Goal: Transaction & Acquisition: Purchase product/service

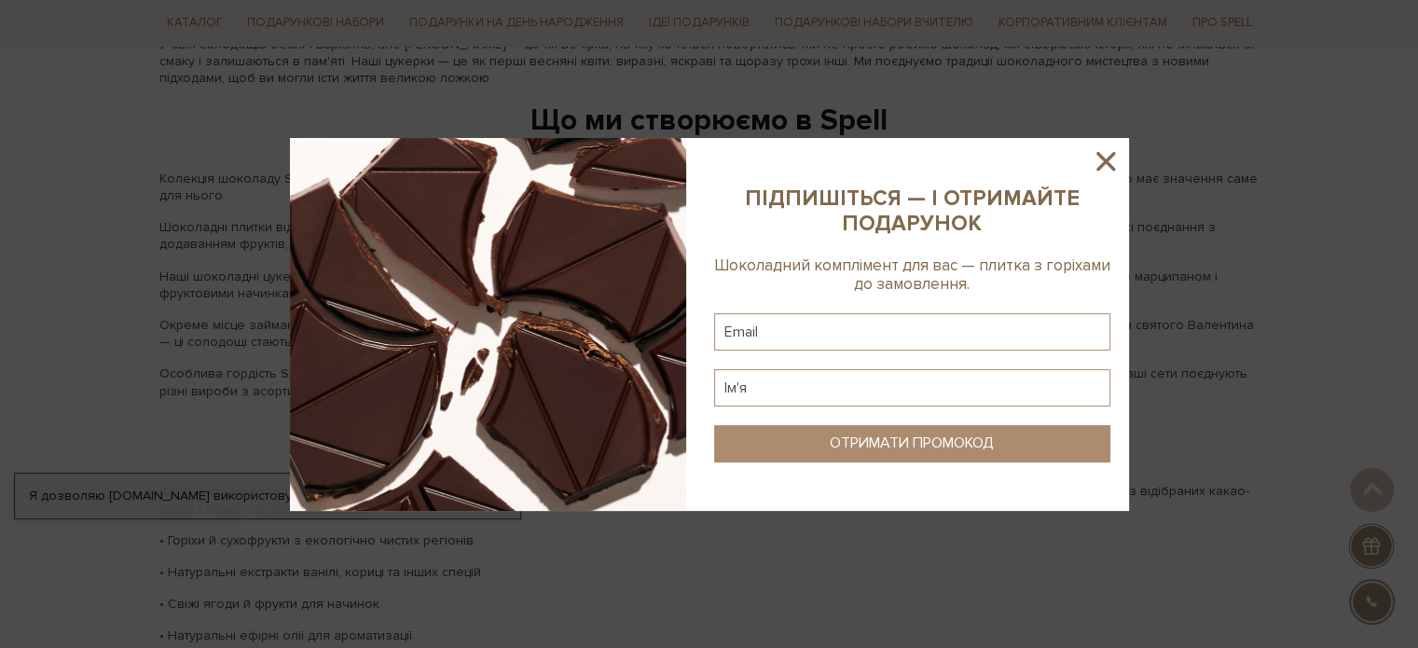
scroll to position [2238, 0]
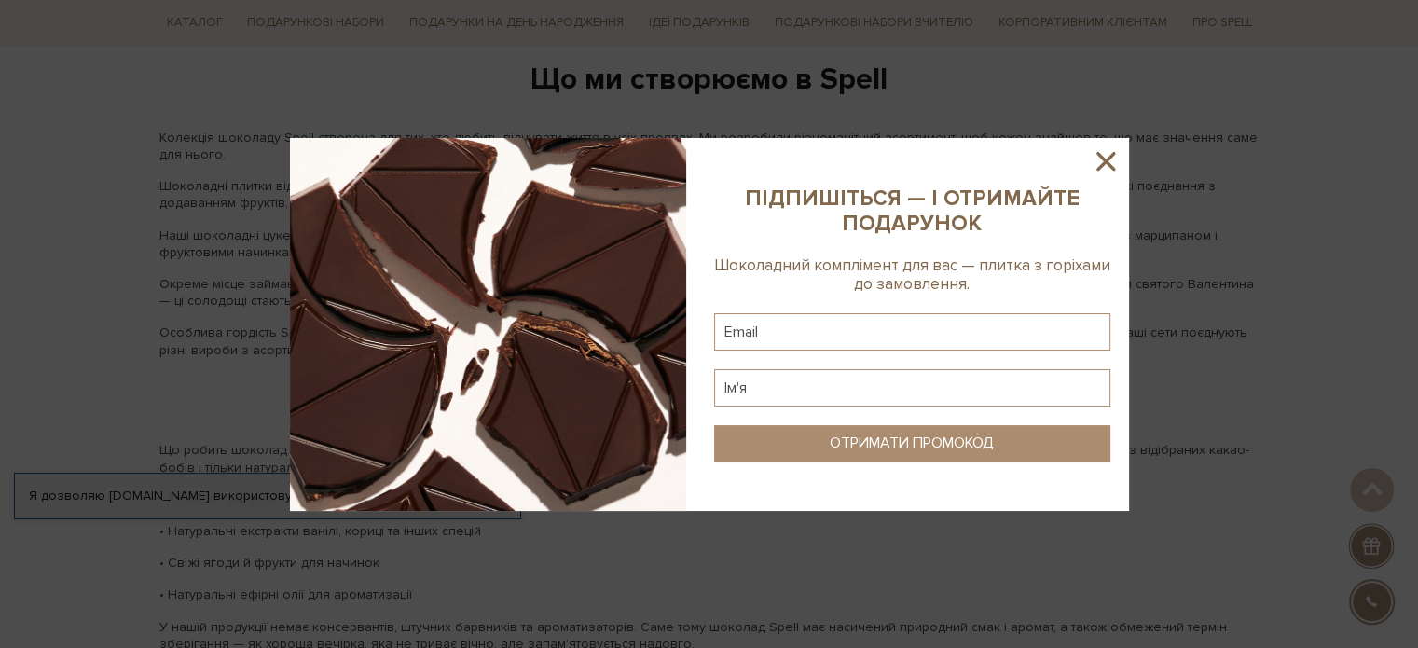
click at [1111, 159] on icon at bounding box center [1106, 161] width 32 height 32
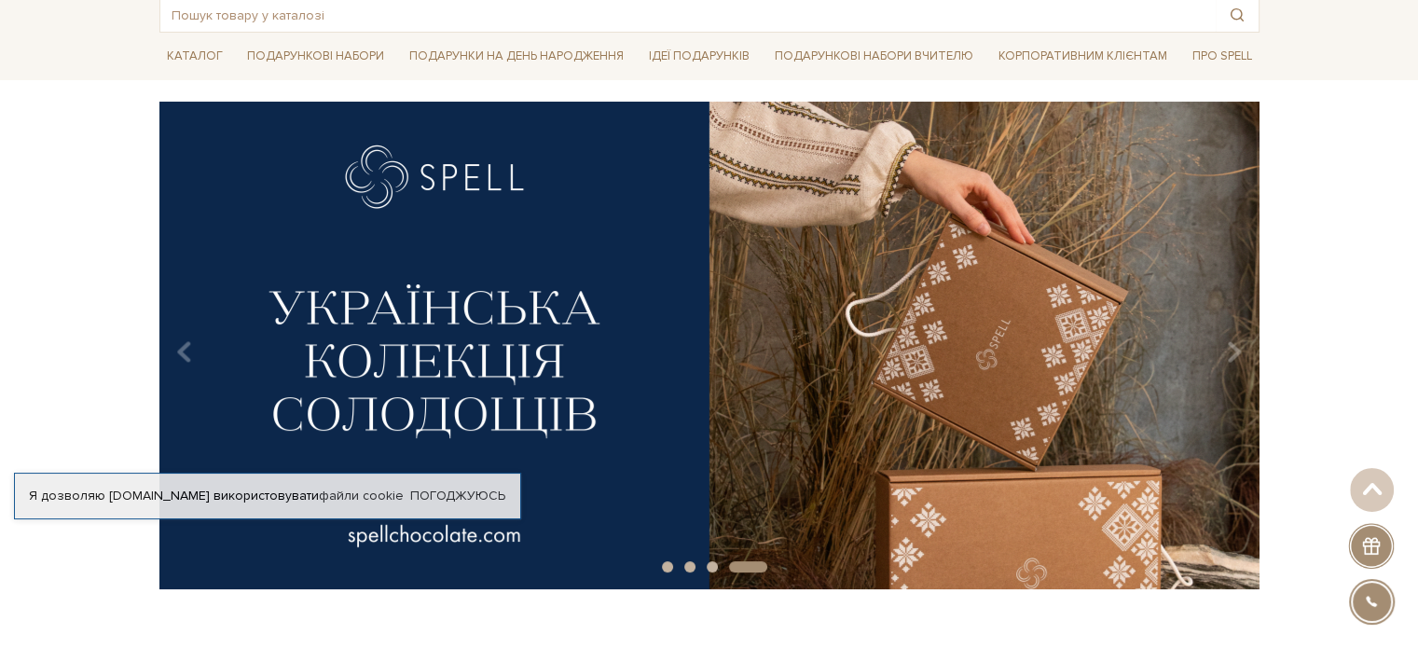
scroll to position [0, 0]
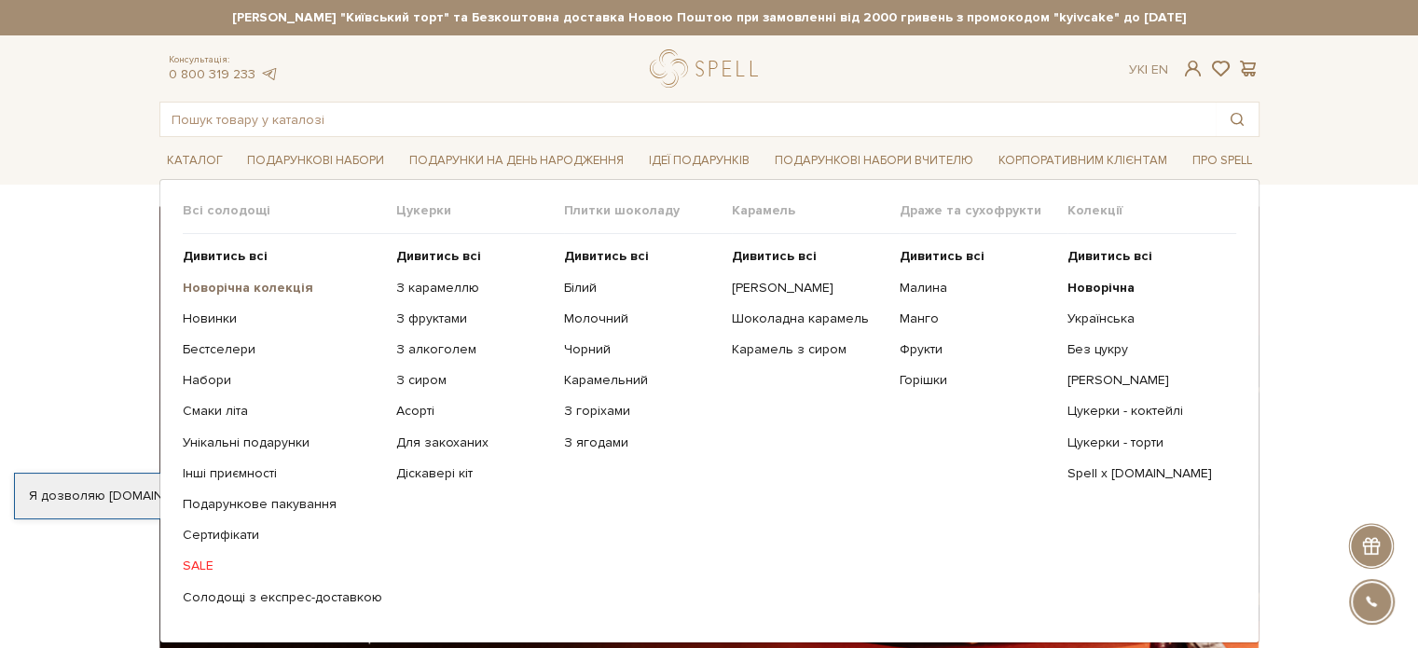
click at [239, 289] on b "Новорічна колекція" at bounding box center [248, 288] width 131 height 16
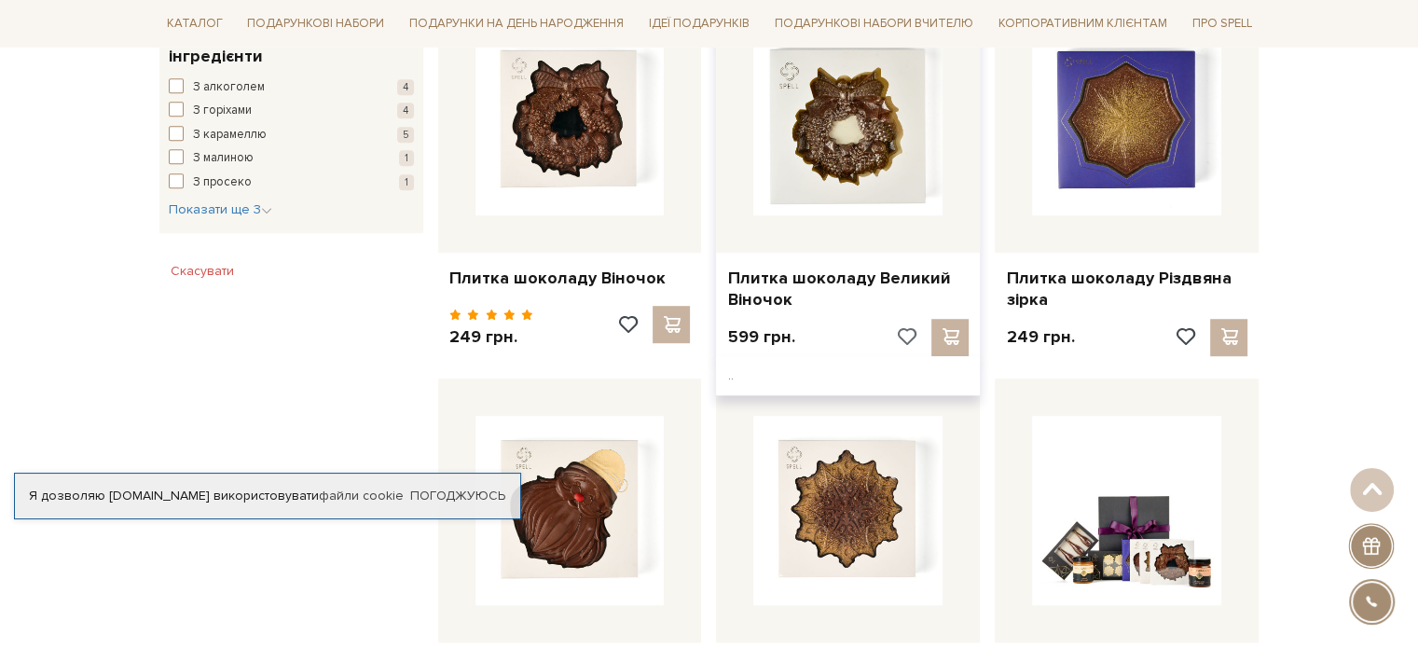
scroll to position [1026, 0]
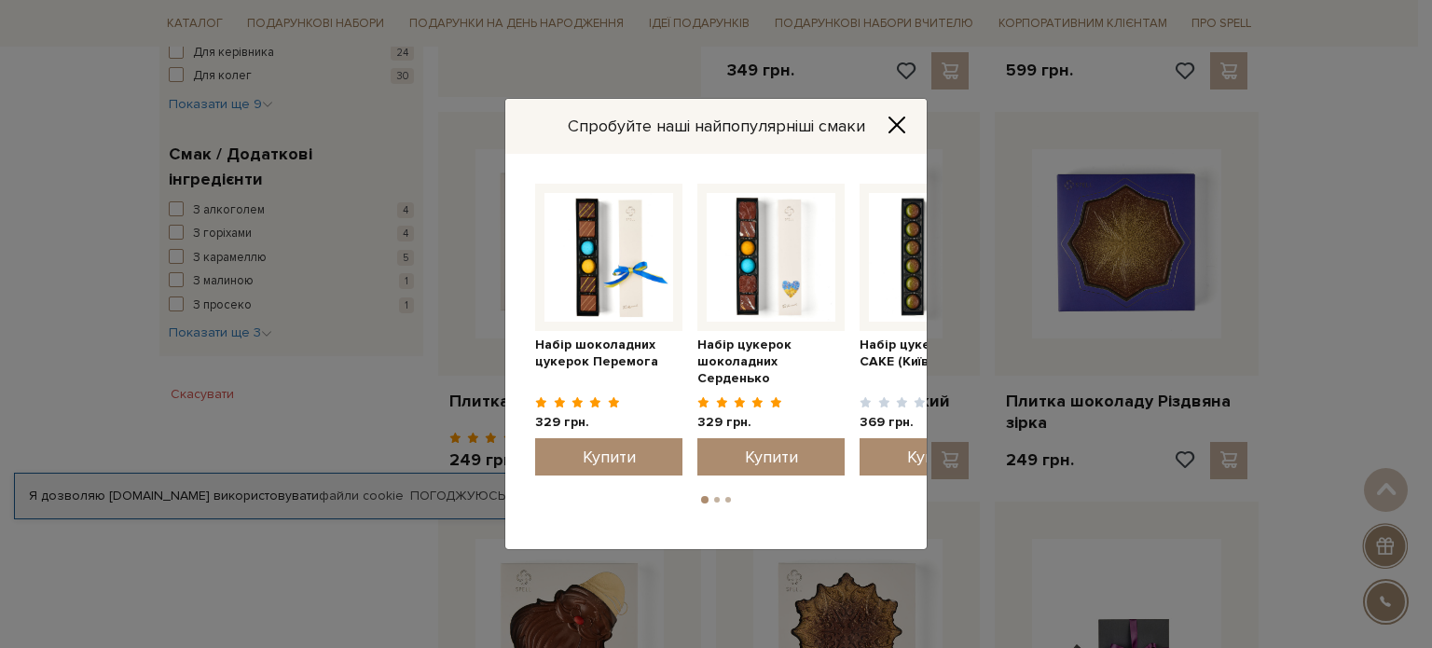
click at [902, 125] on icon "Close" at bounding box center [897, 125] width 19 height 19
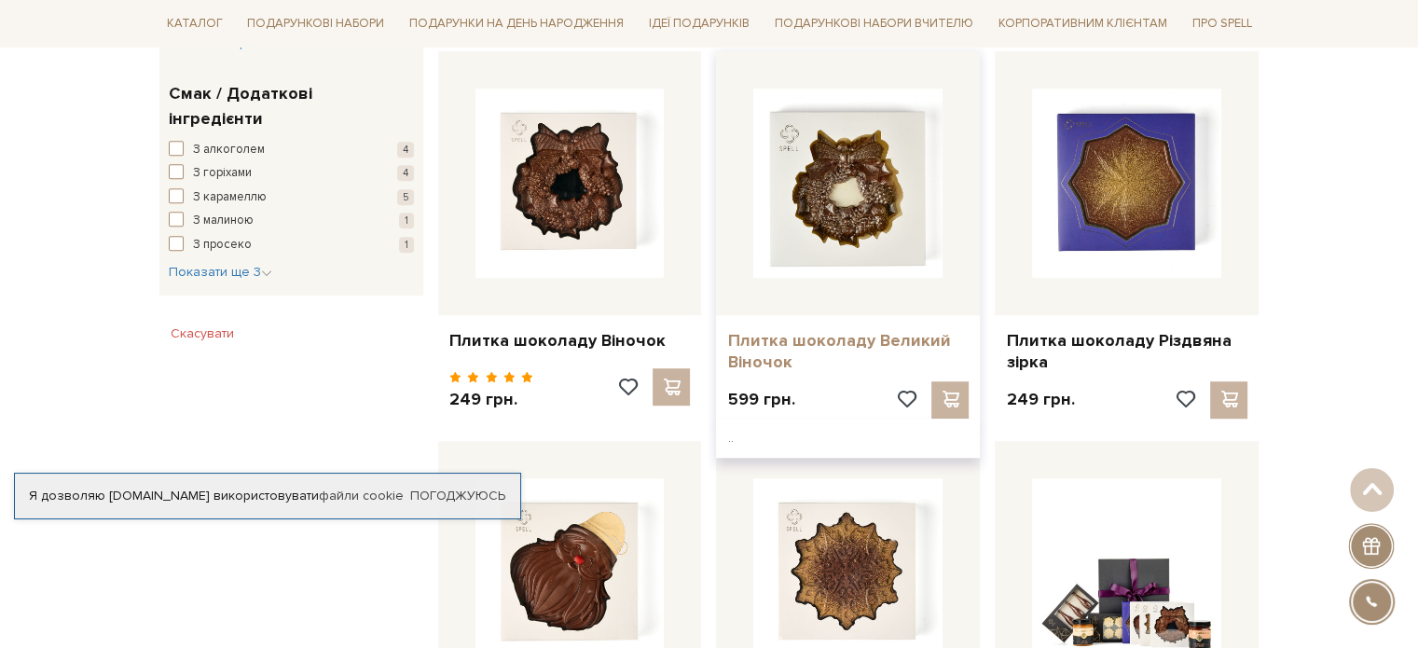
scroll to position [1119, 0]
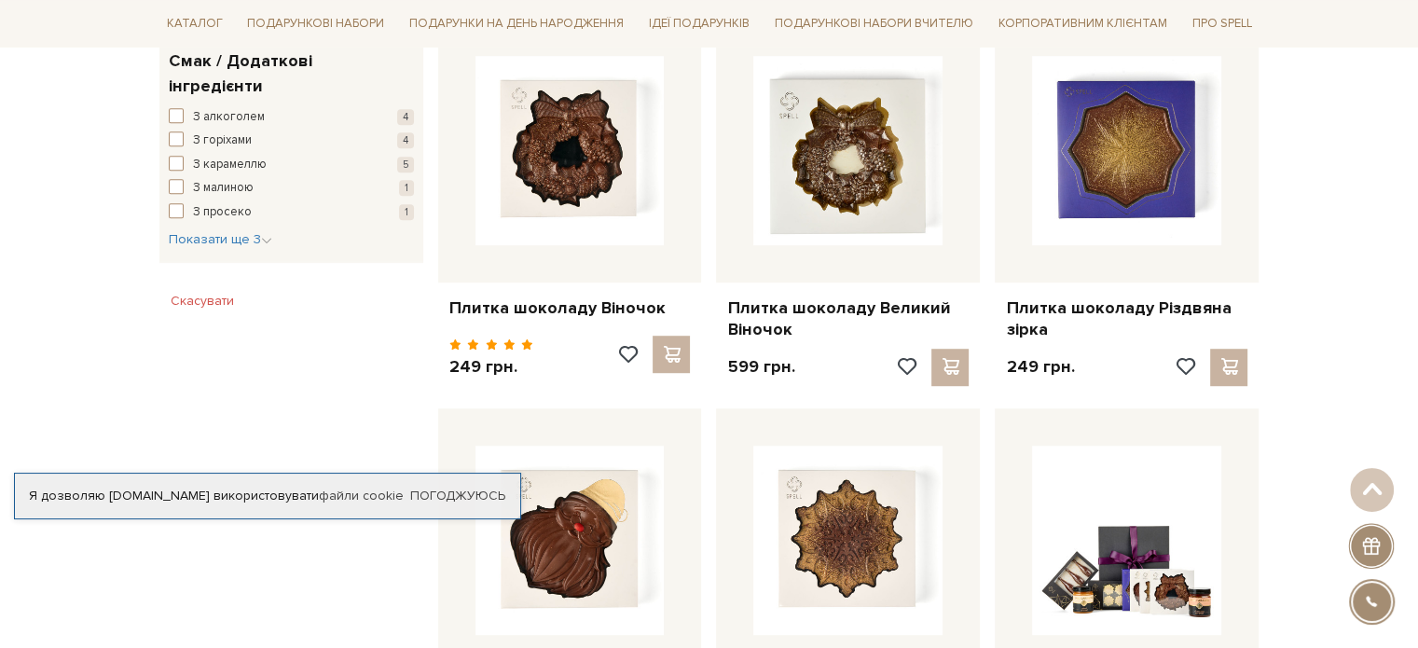
click at [303, 382] on div "Фільтр Ви вибрали: Новорічна Скасувати 149 - 4,4 тис. грн. Ціна від 149 до 4399…" at bounding box center [291, 396] width 279 height 2314
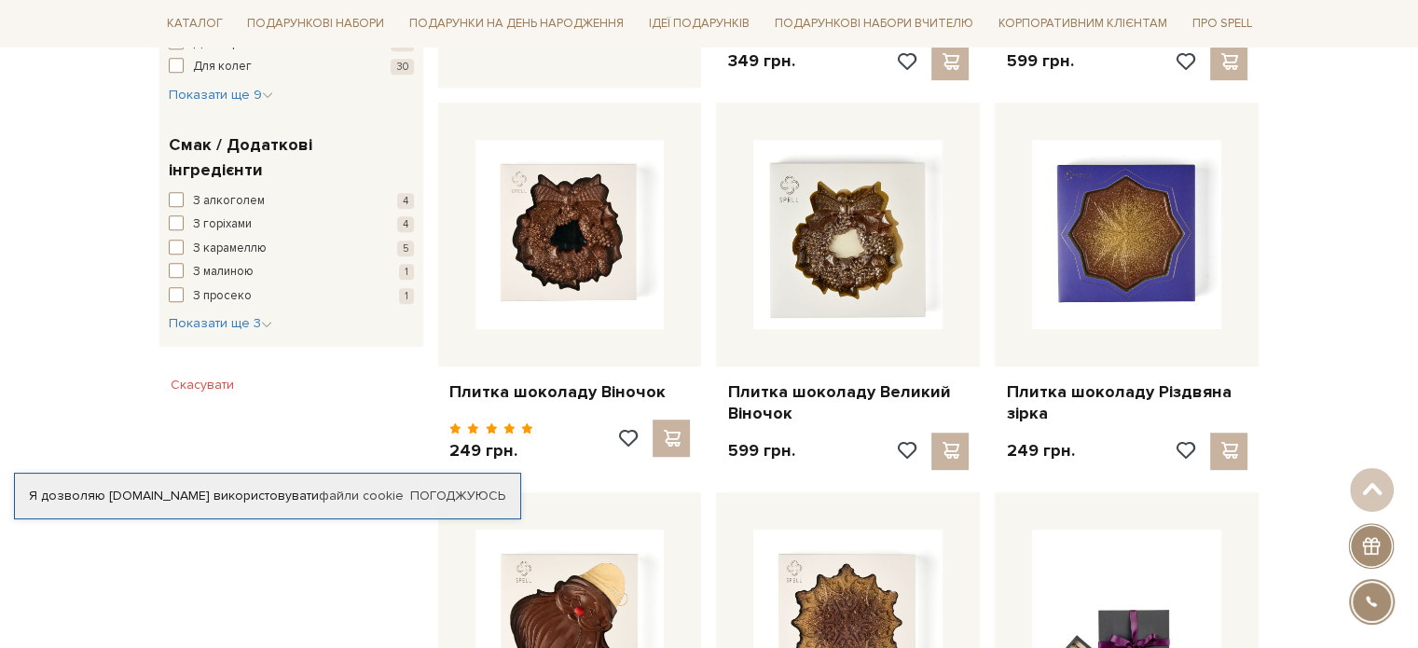
scroll to position [1026, 0]
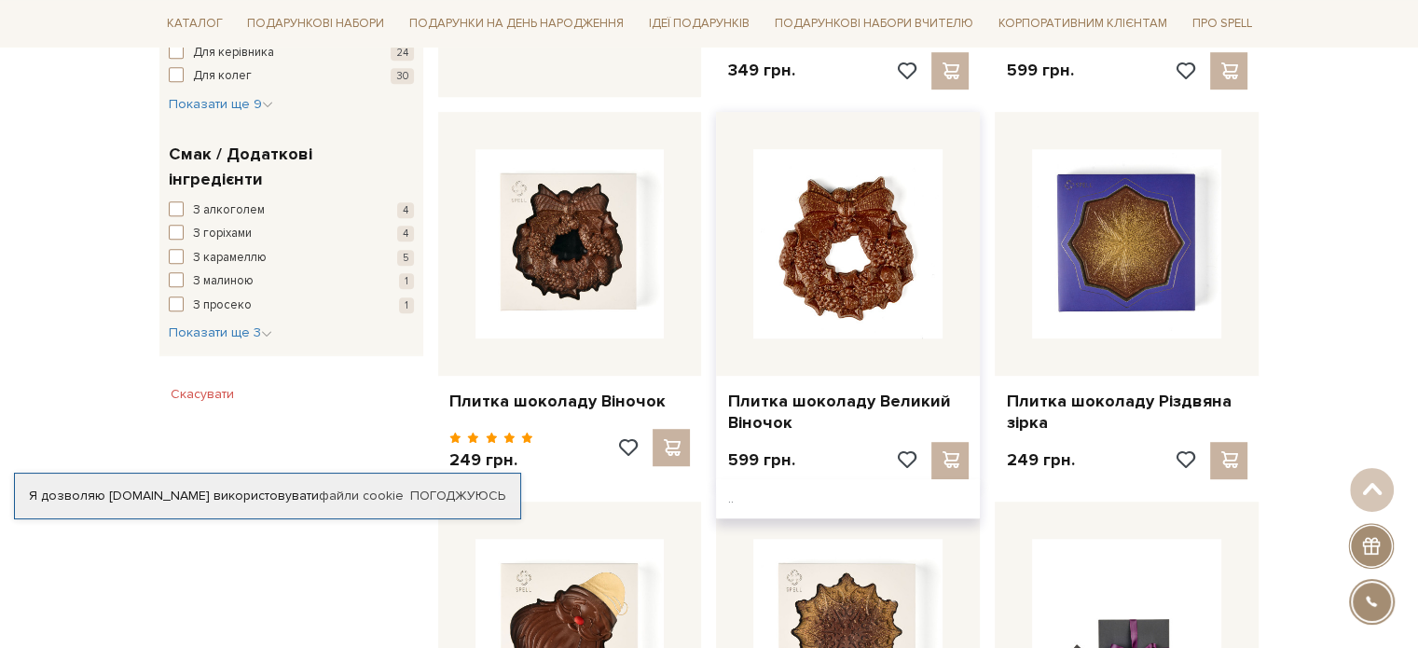
click at [869, 293] on img at bounding box center [847, 243] width 189 height 189
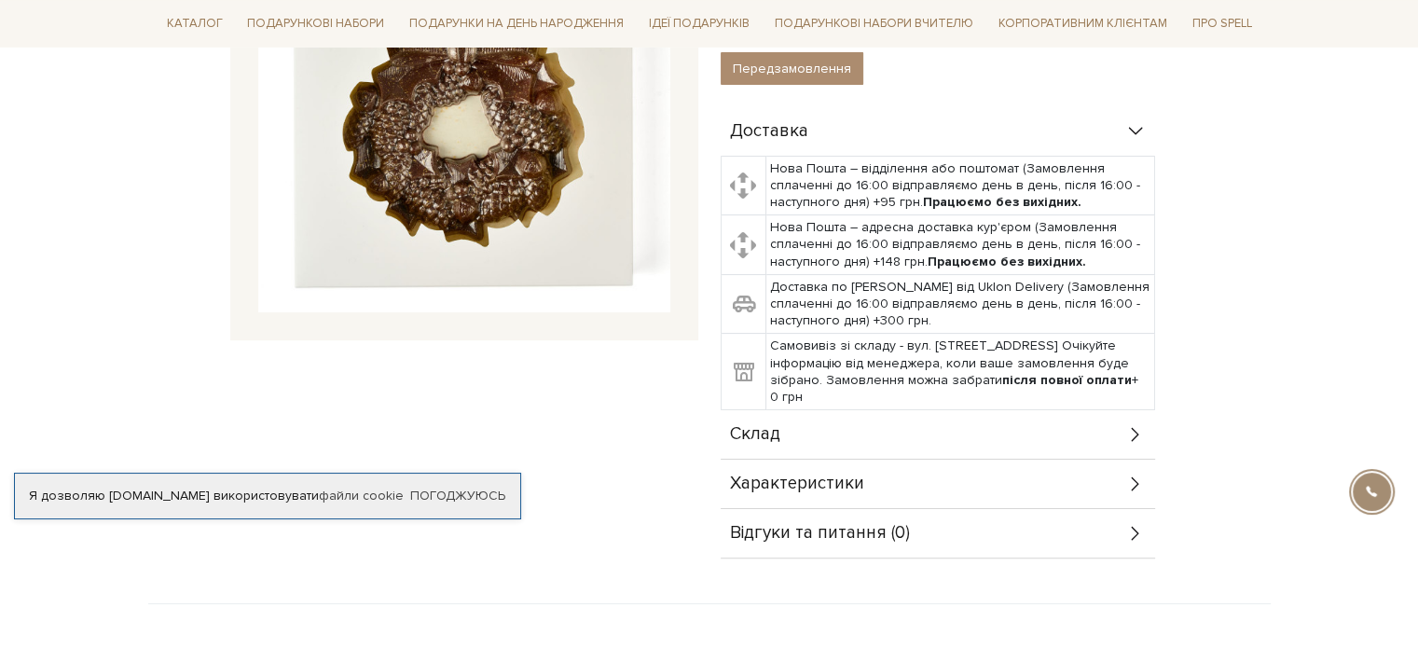
scroll to position [373, 0]
click at [924, 472] on div "Характеристики" at bounding box center [938, 484] width 435 height 48
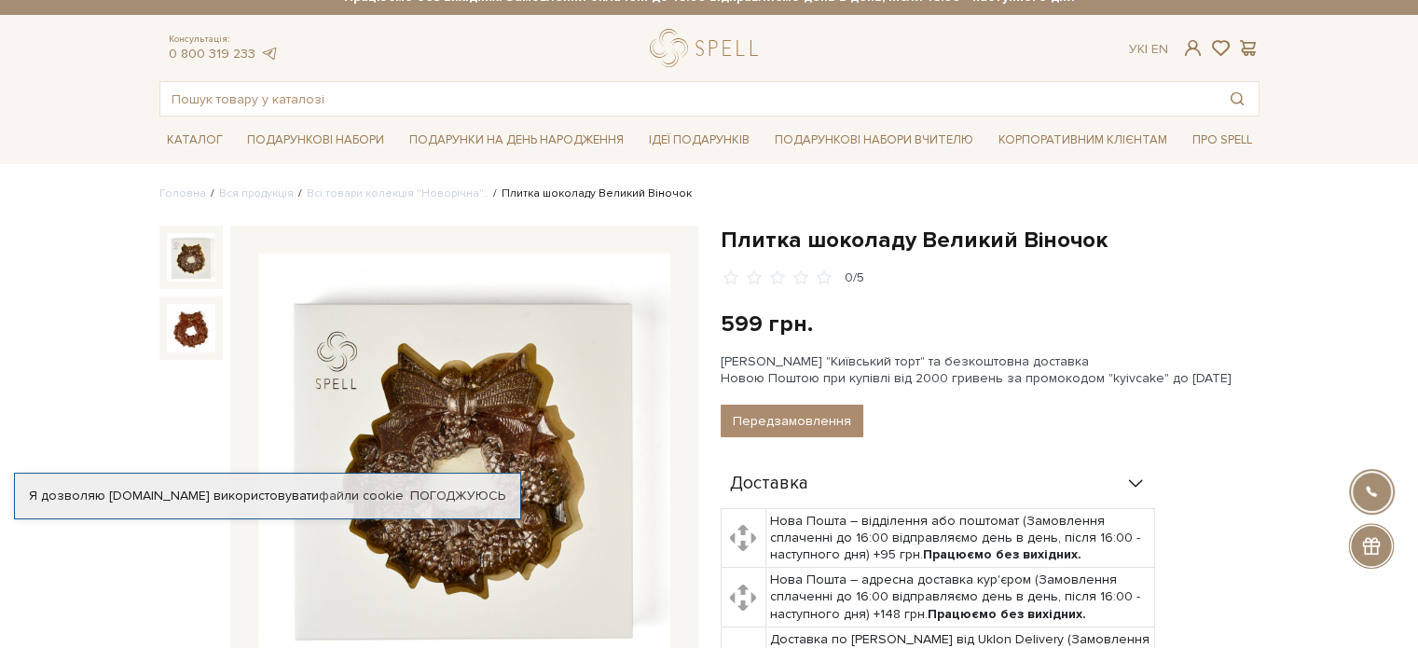
scroll to position [0, 0]
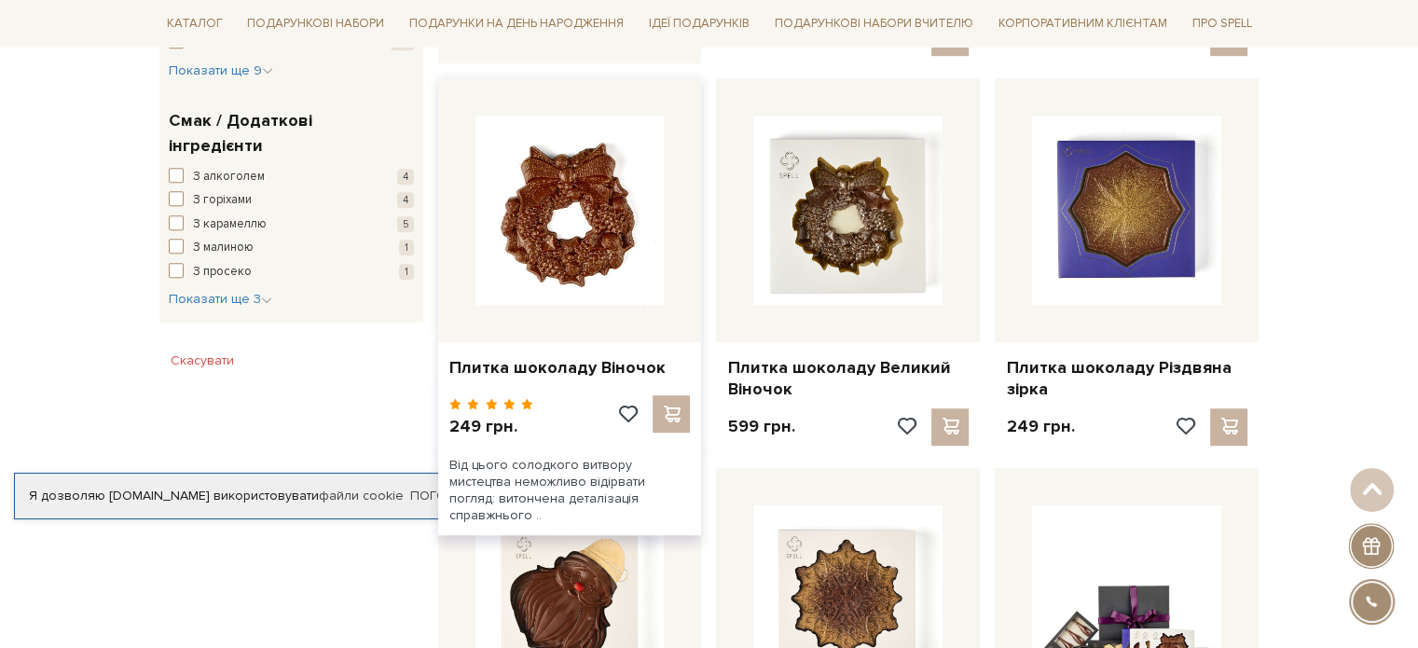
drag, startPoint x: 0, startPoint y: 0, endPoint x: 587, endPoint y: 264, distance: 644.0
click at [587, 264] on img at bounding box center [570, 210] width 189 height 189
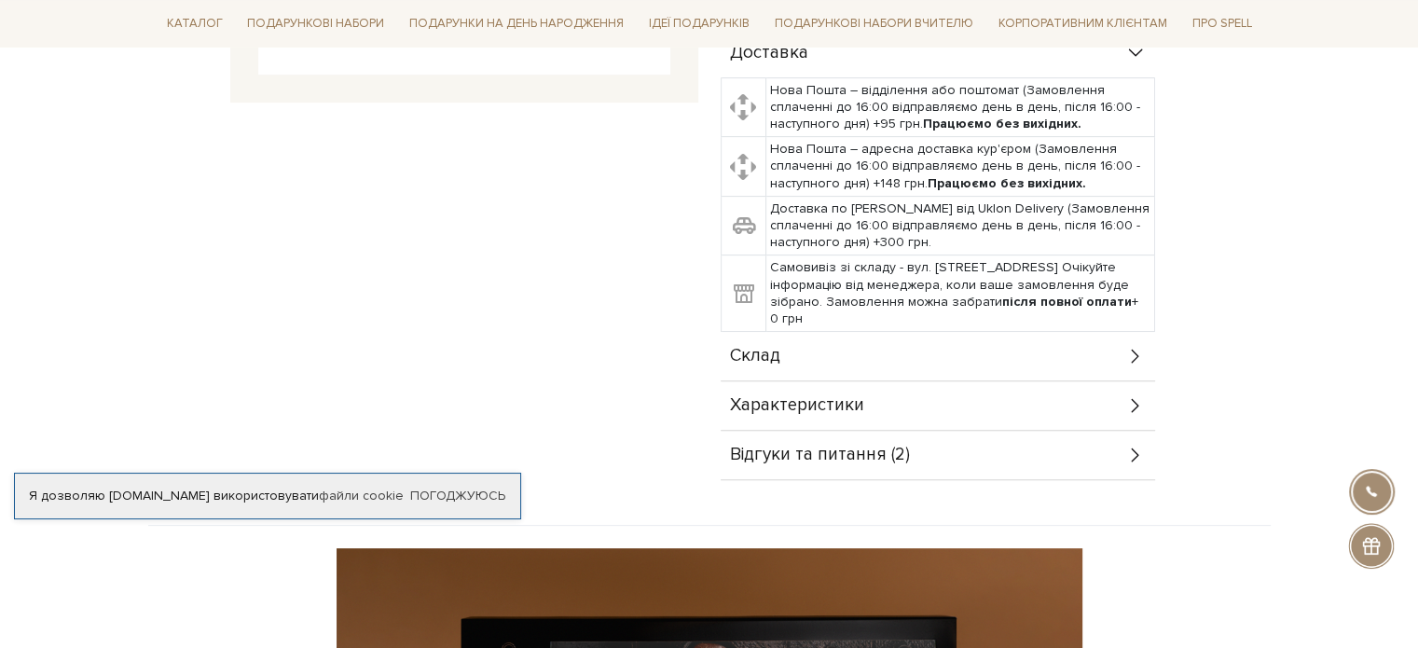
scroll to position [653, 0]
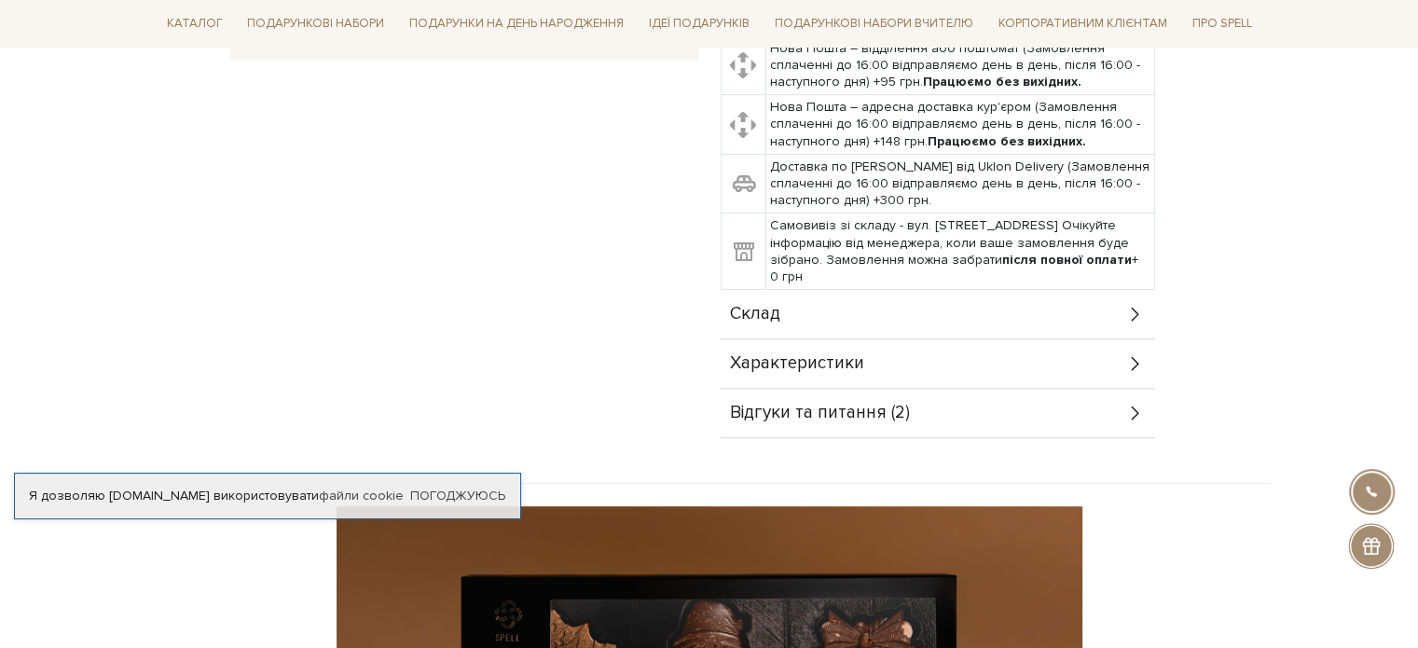
click at [836, 360] on span "Характеристики" at bounding box center [797, 363] width 134 height 17
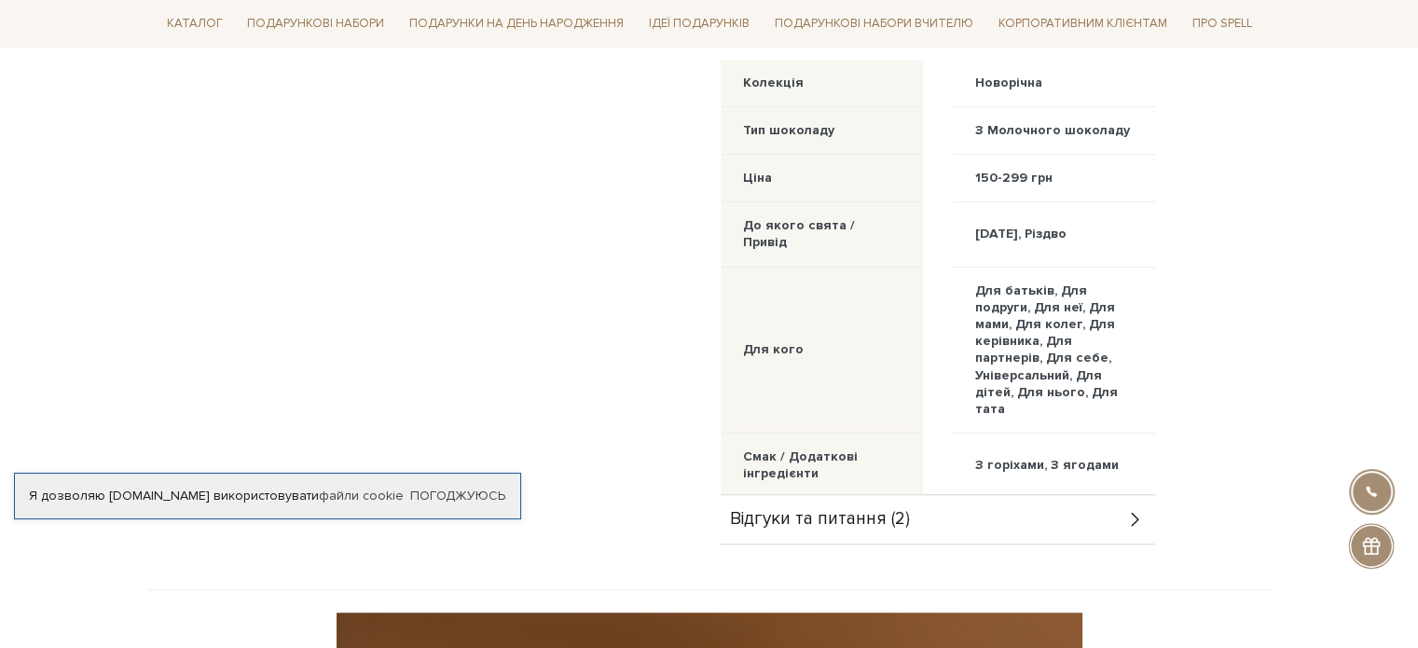
scroll to position [1026, 0]
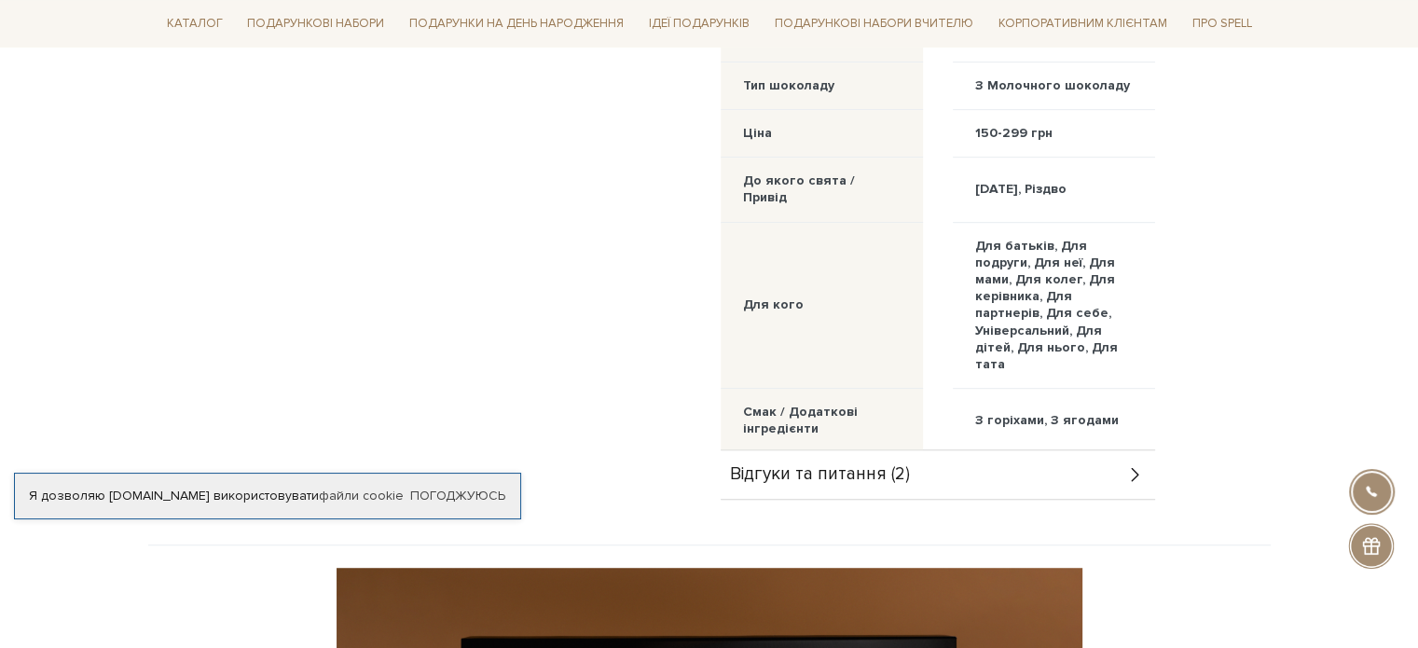
click at [927, 476] on div "Відгуки та питання (2)" at bounding box center [938, 474] width 435 height 48
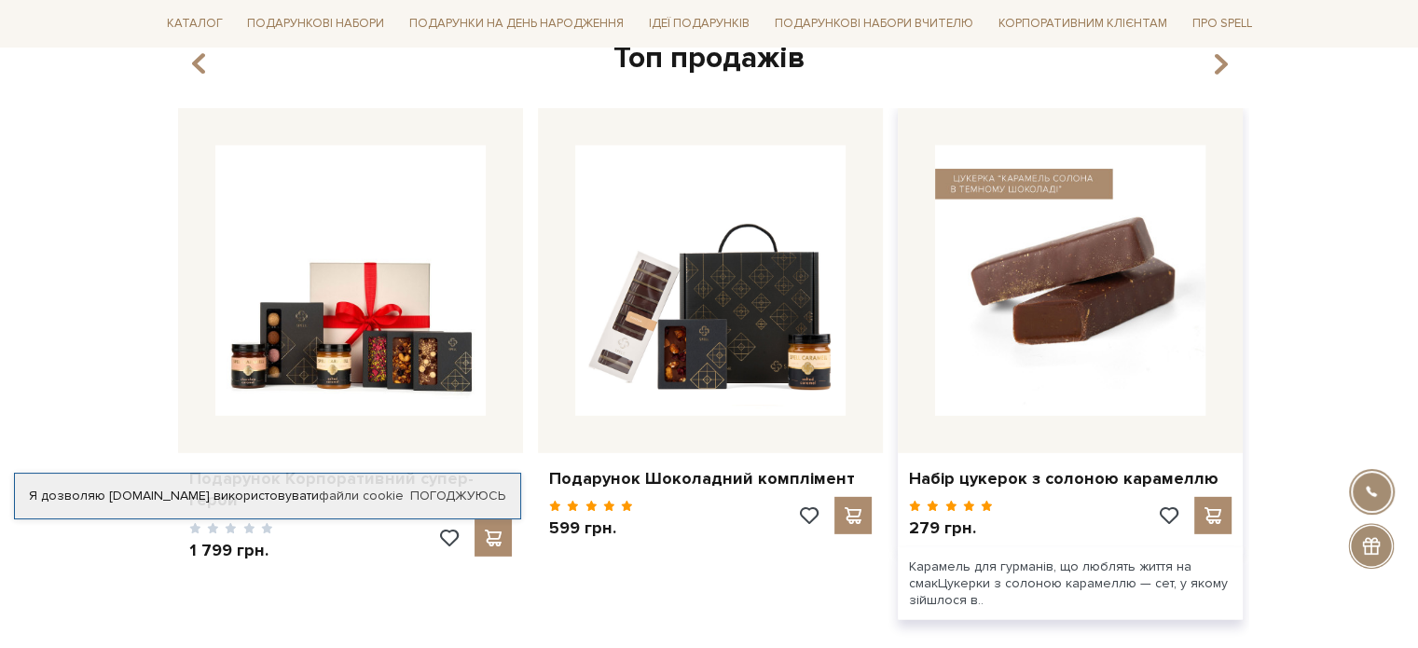
scroll to position [5408, 0]
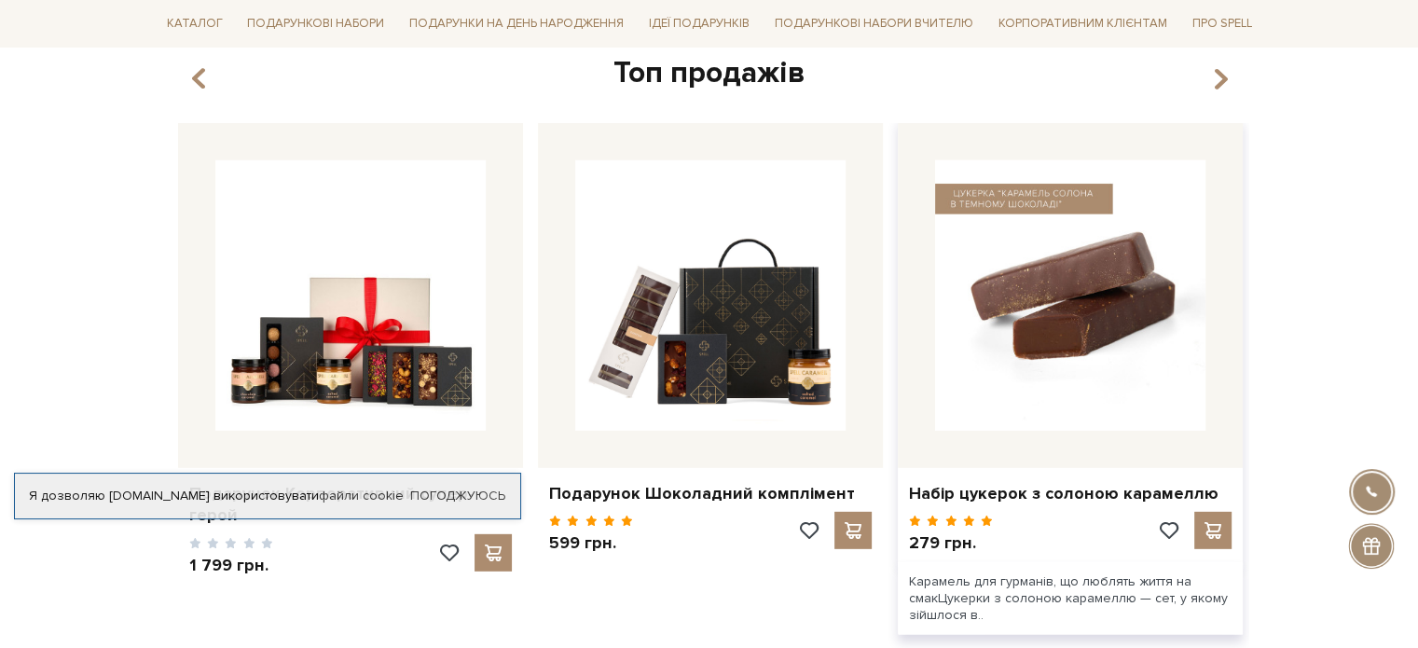
click at [1043, 325] on img at bounding box center [1070, 295] width 270 height 270
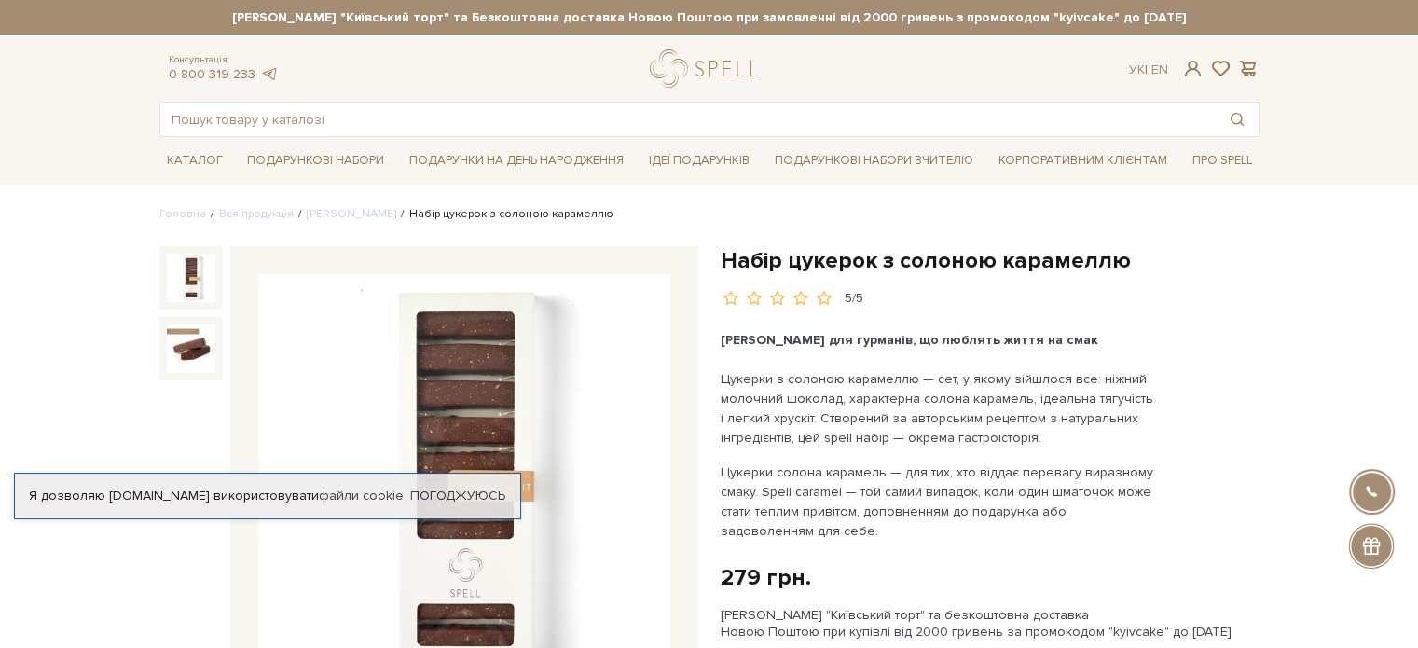
scroll to position [93, 0]
